Goal: Transaction & Acquisition: Purchase product/service

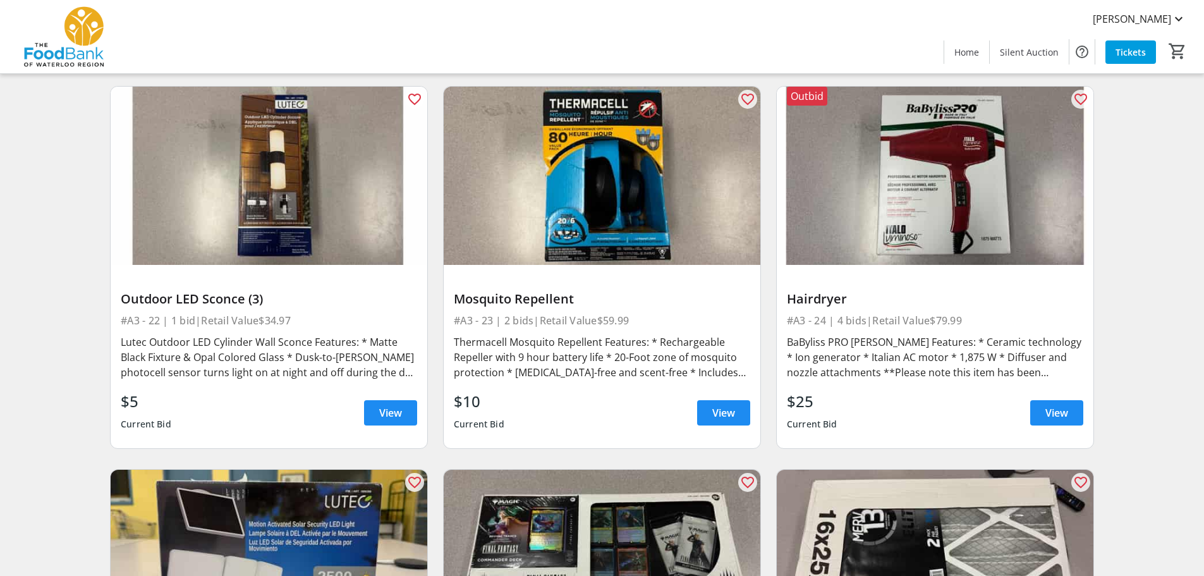
scroll to position [2717, 0]
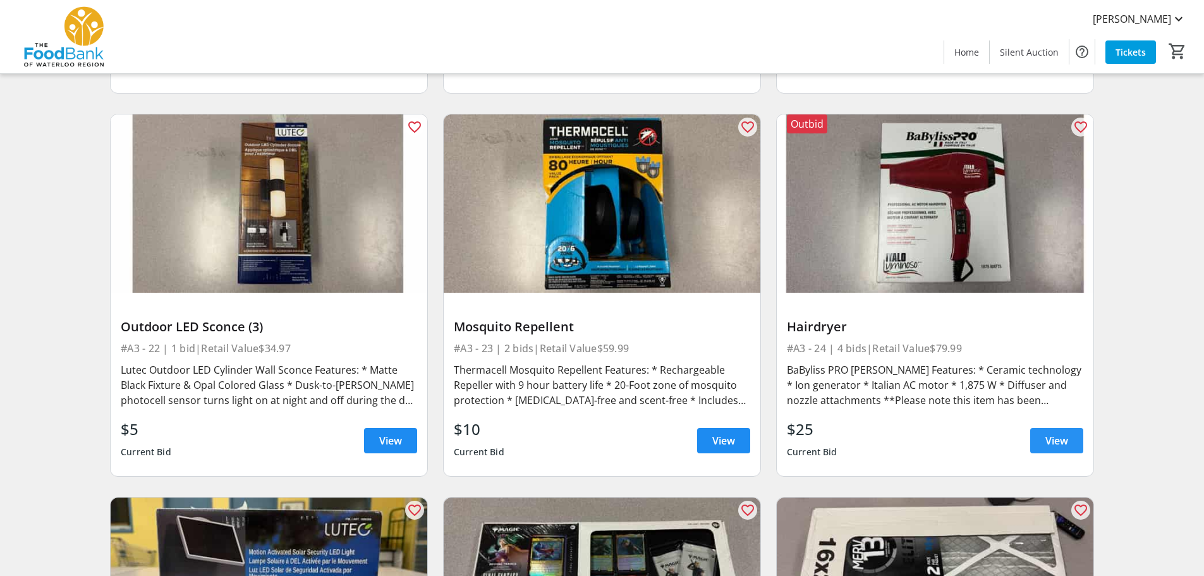
click at [1069, 446] on span at bounding box center [1056, 440] width 53 height 30
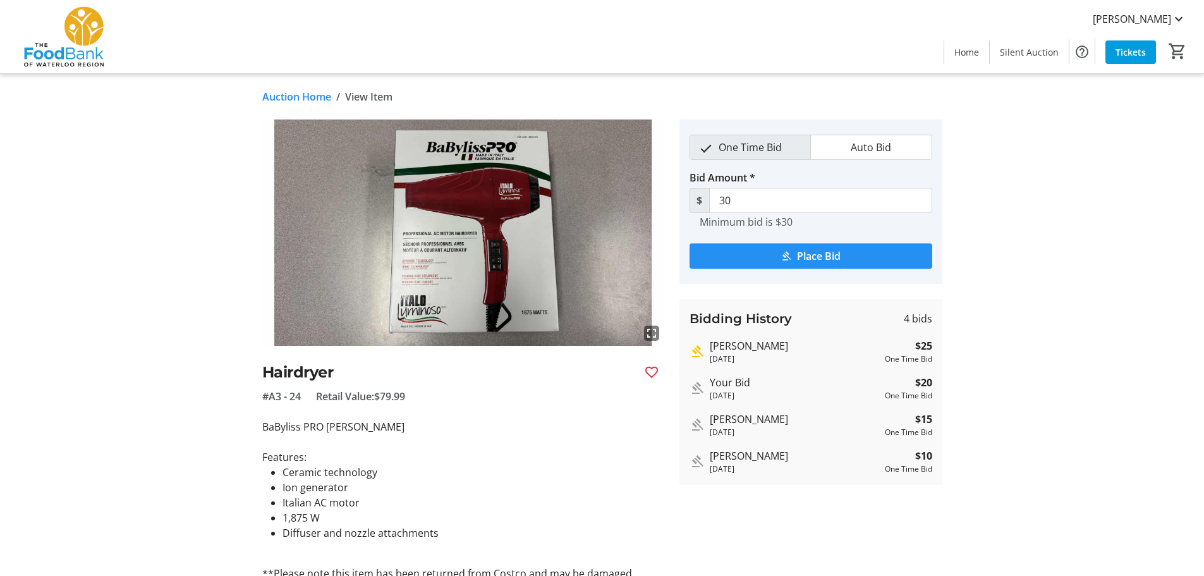
click at [786, 258] on mat-icon "submit" at bounding box center [785, 255] width 11 height 11
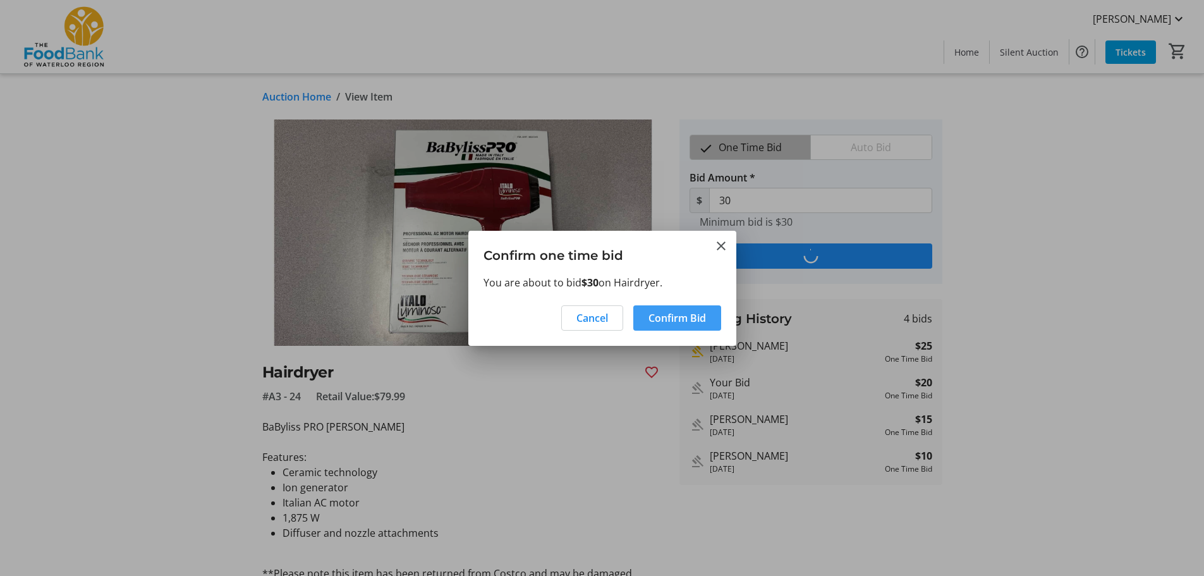
click at [667, 324] on span "Confirm Bid" at bounding box center [677, 317] width 58 height 15
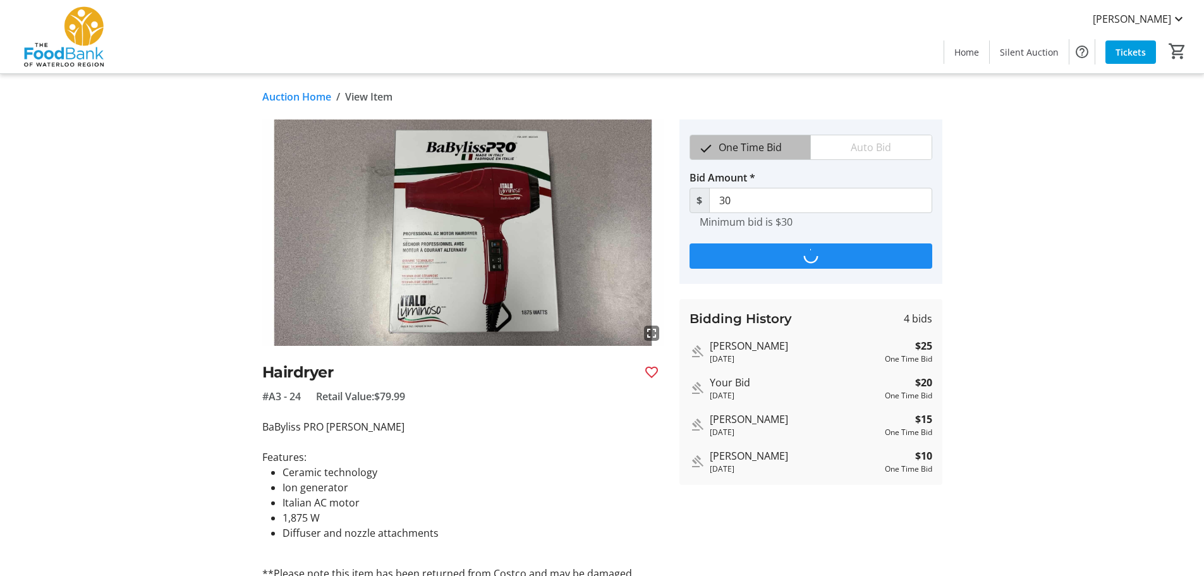
type input "35"
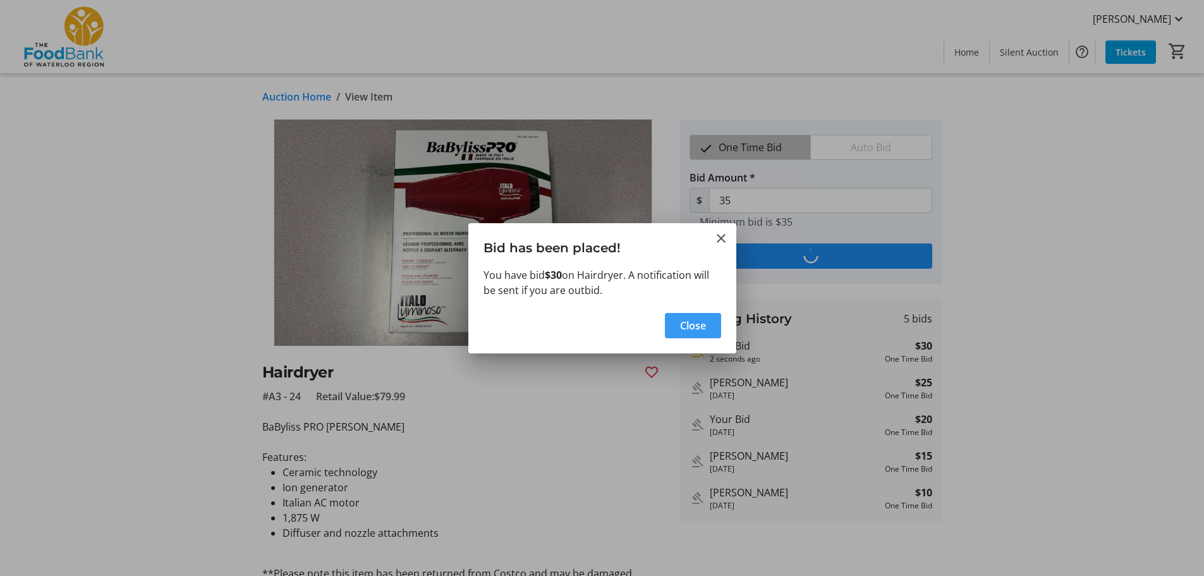
click at [710, 339] on span "button" at bounding box center [693, 325] width 56 height 30
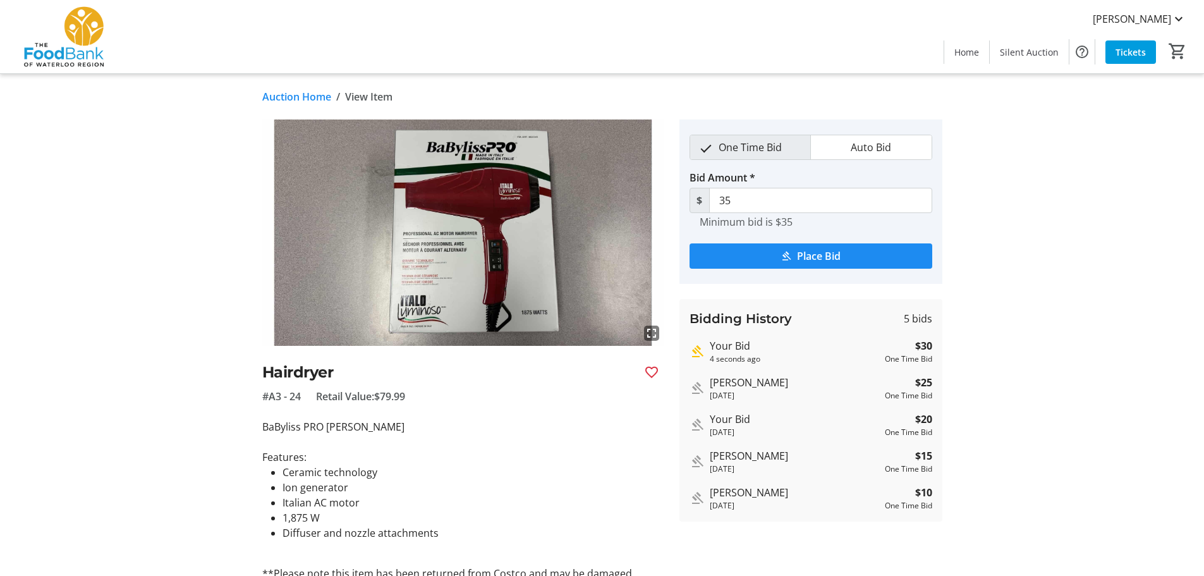
click at [303, 97] on link "Auction Home" at bounding box center [296, 96] width 69 height 15
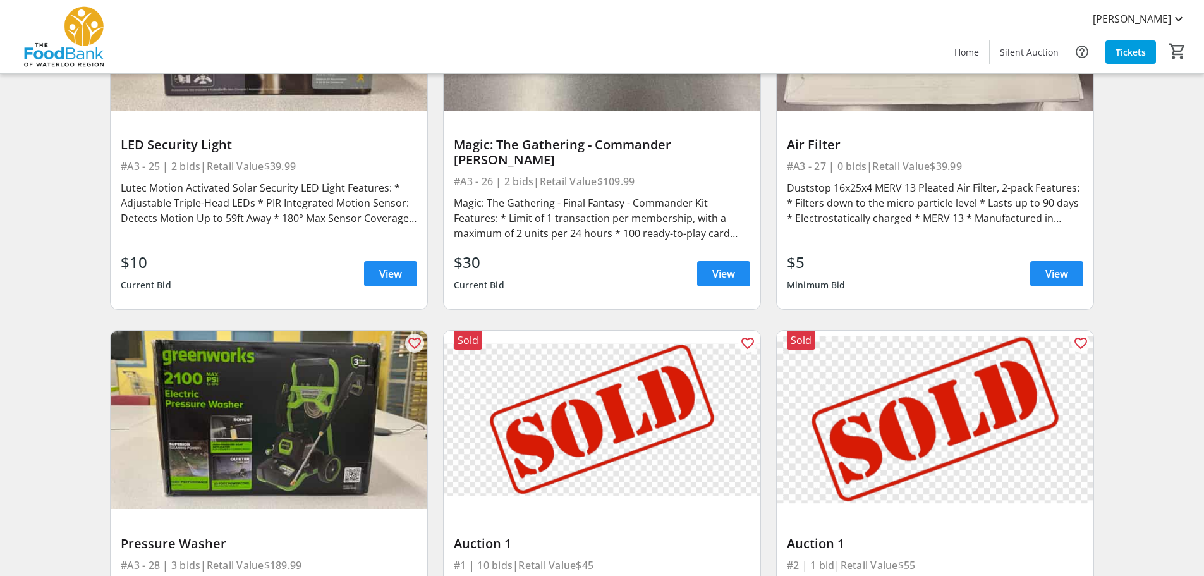
scroll to position [3097, 0]
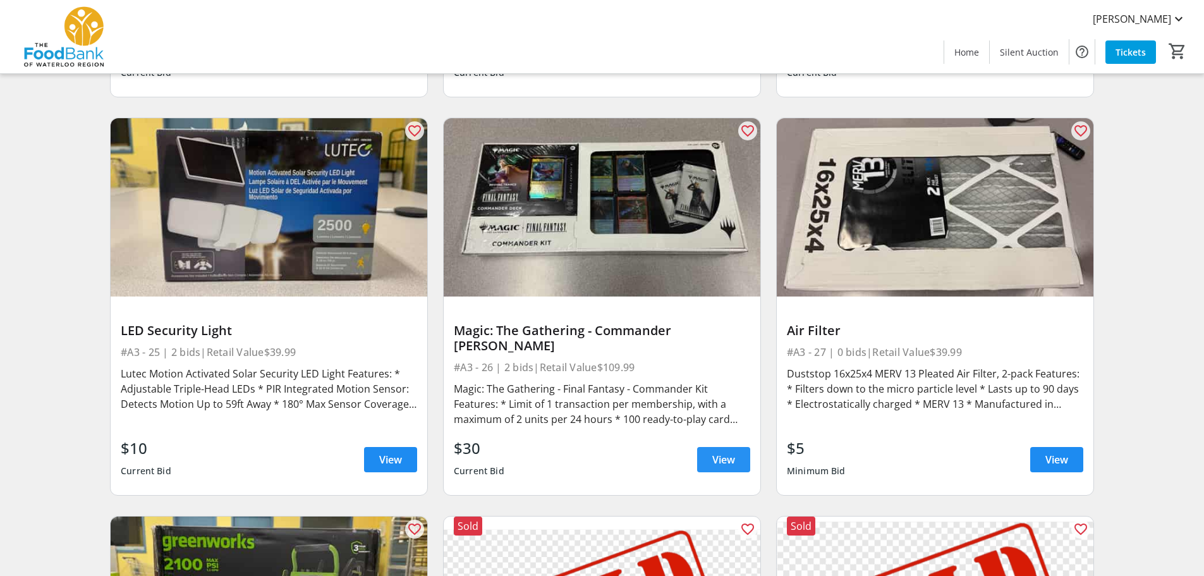
click at [707, 444] on span at bounding box center [723, 459] width 53 height 30
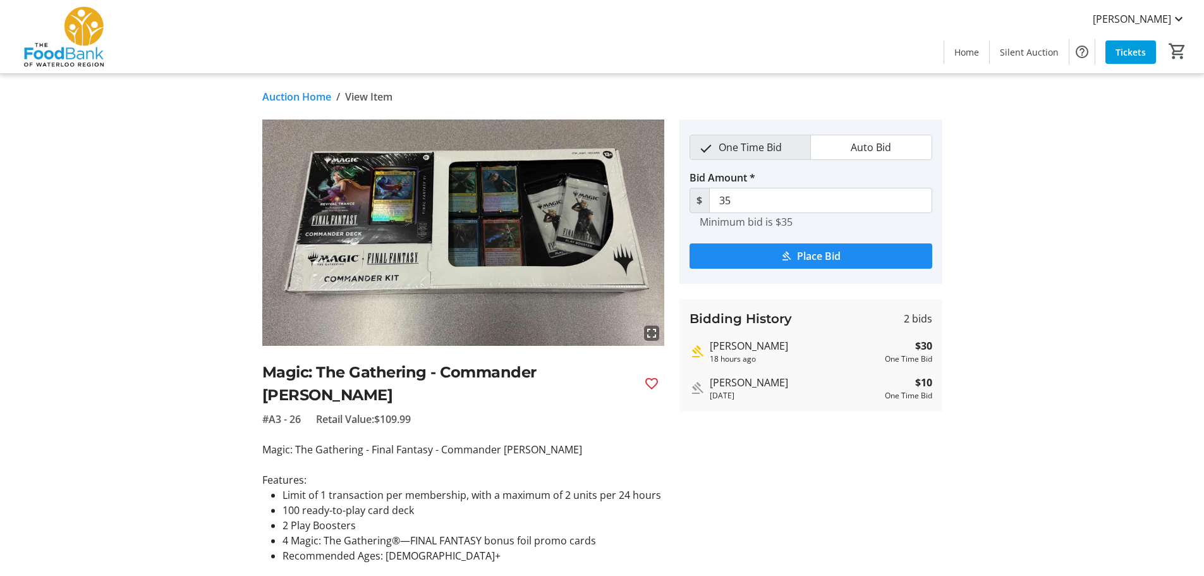
click at [302, 104] on link "Auction Home" at bounding box center [296, 96] width 69 height 15
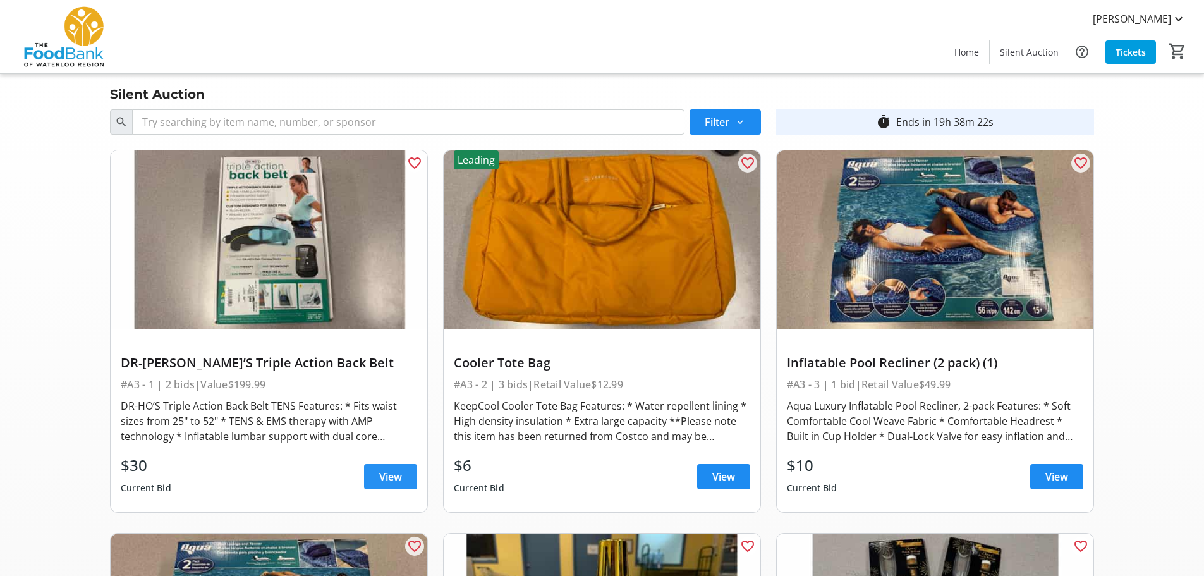
click at [411, 484] on span at bounding box center [390, 476] width 53 height 30
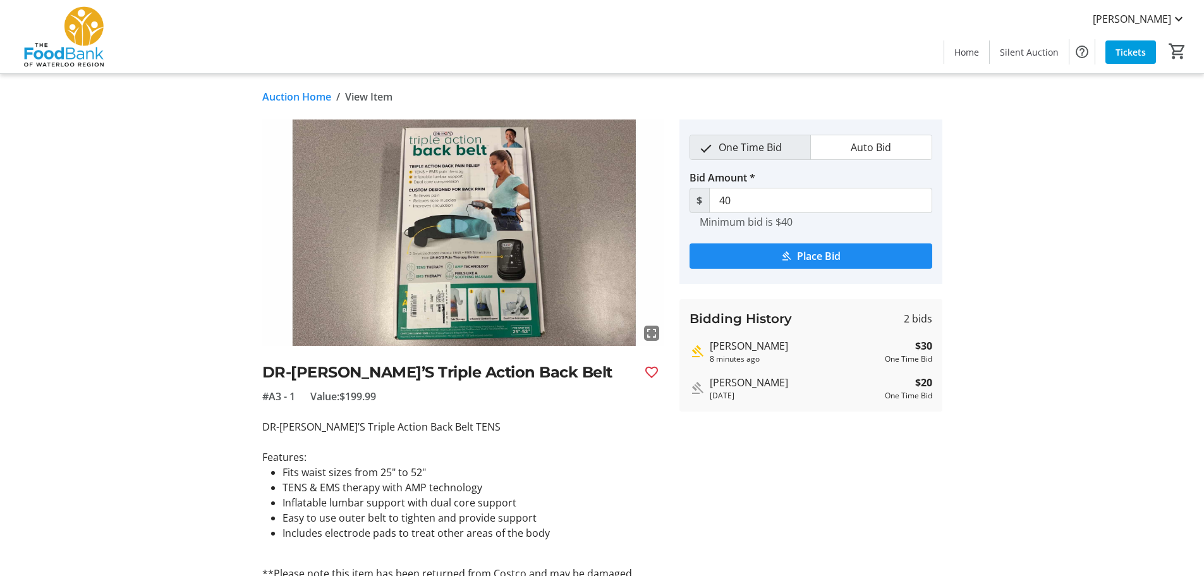
click at [318, 100] on link "Auction Home" at bounding box center [296, 96] width 69 height 15
